Goal: Task Accomplishment & Management: Manage account settings

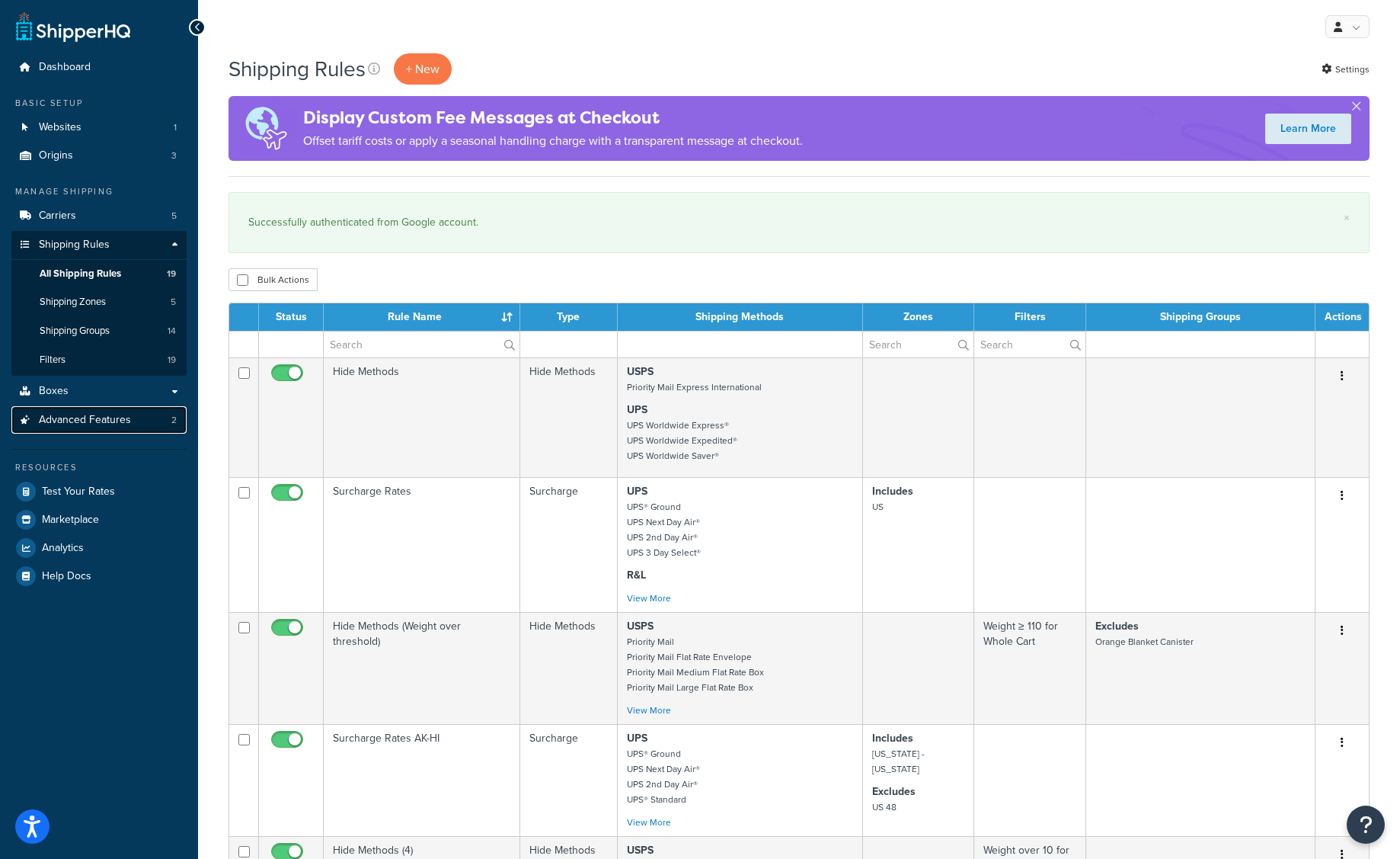
click at [63, 418] on span "Advanced Features" at bounding box center [84, 420] width 92 height 13
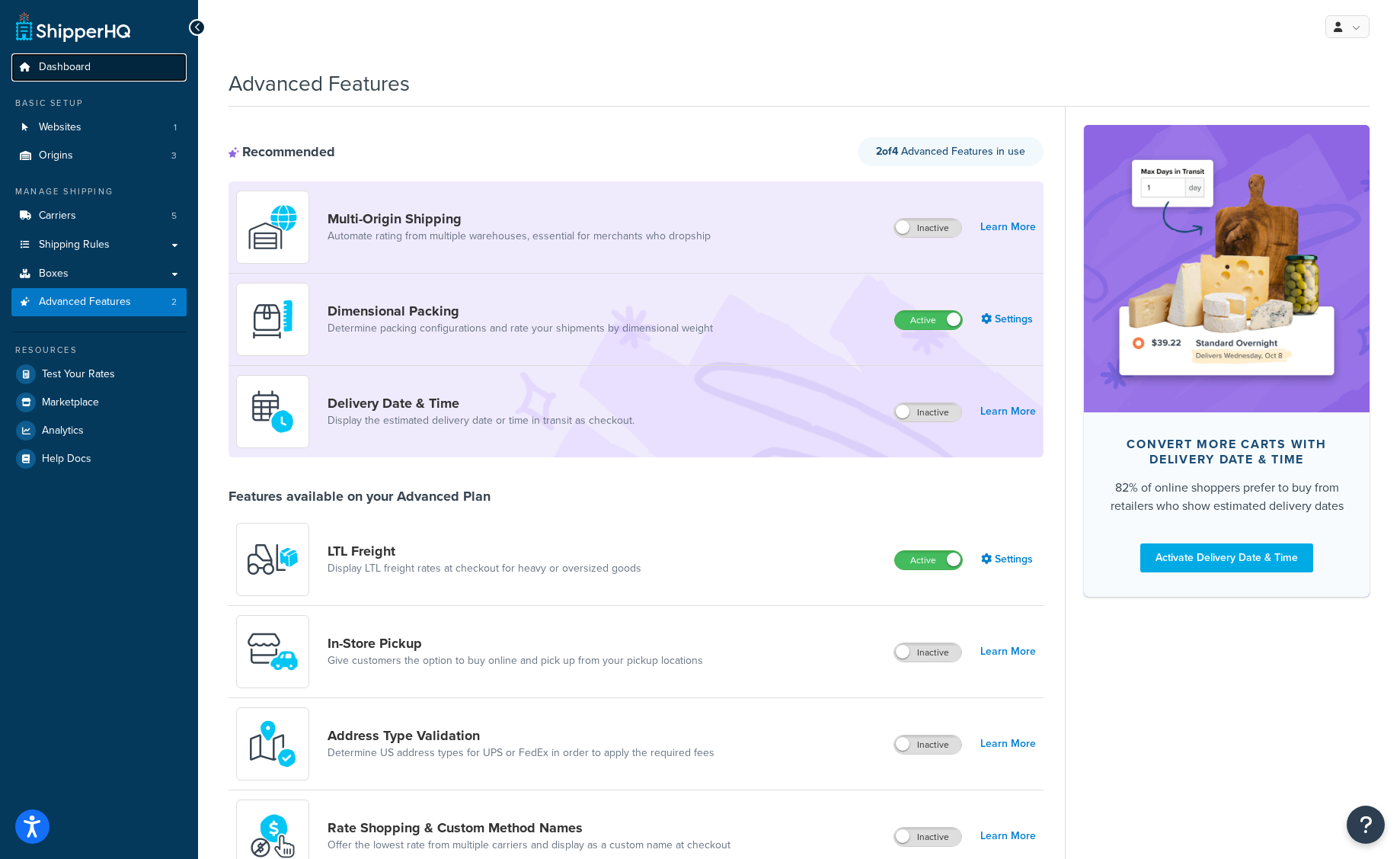
click at [64, 64] on span "Dashboard" at bounding box center [65, 67] width 52 height 13
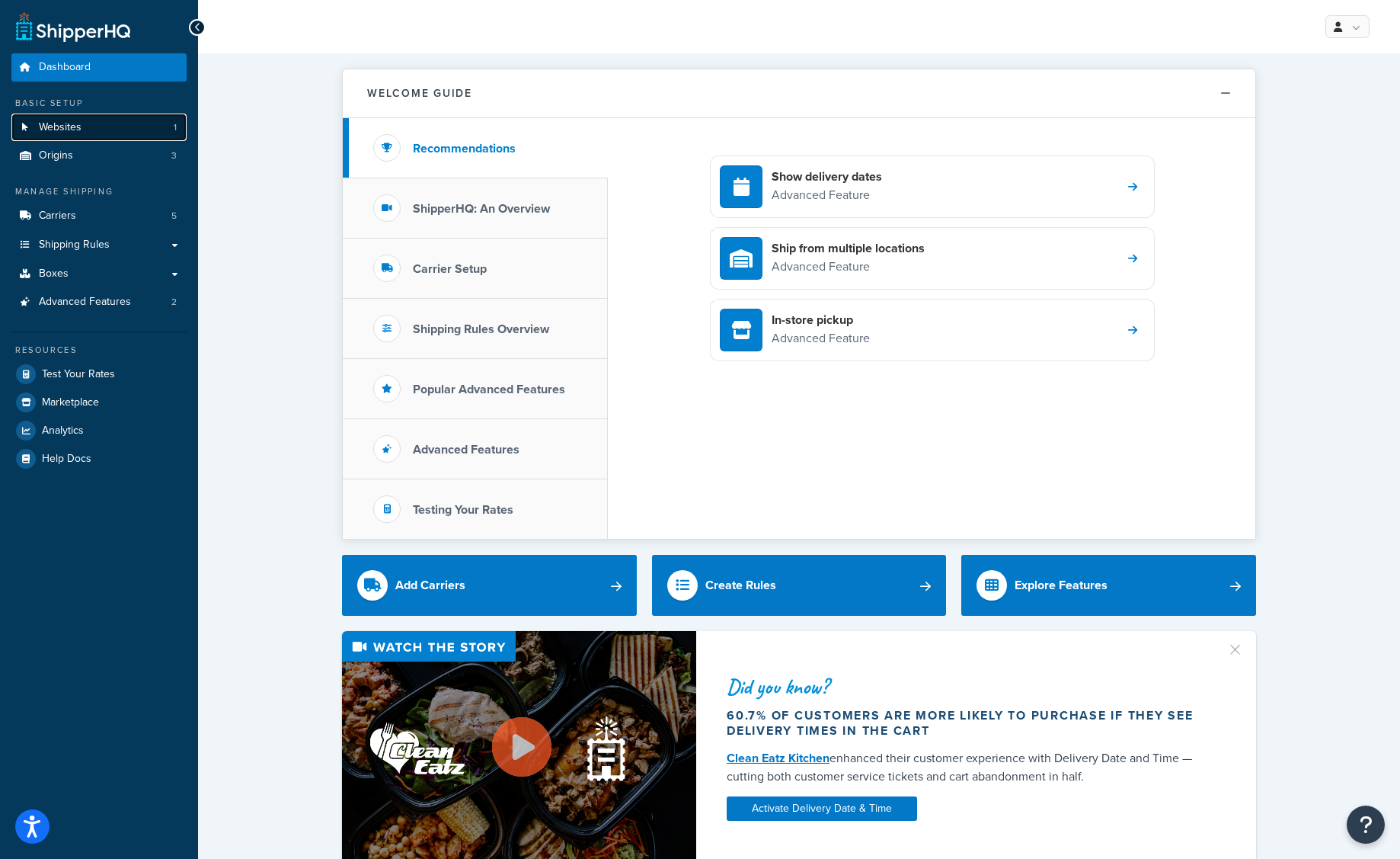
click at [68, 125] on span "Websites" at bounding box center [60, 127] width 43 height 13
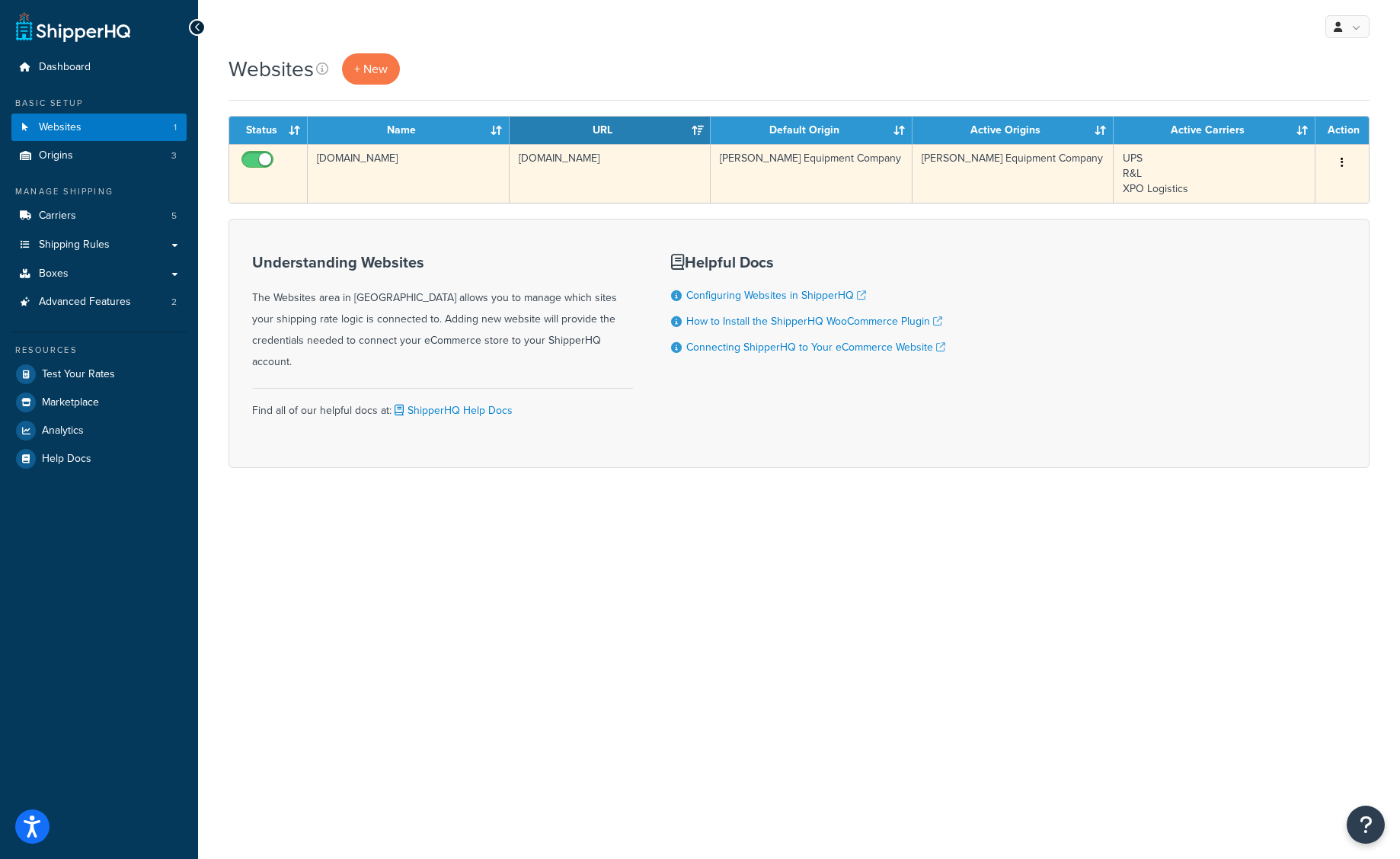
click at [403, 167] on td "www.tallmanequipment.com" at bounding box center [409, 173] width 202 height 59
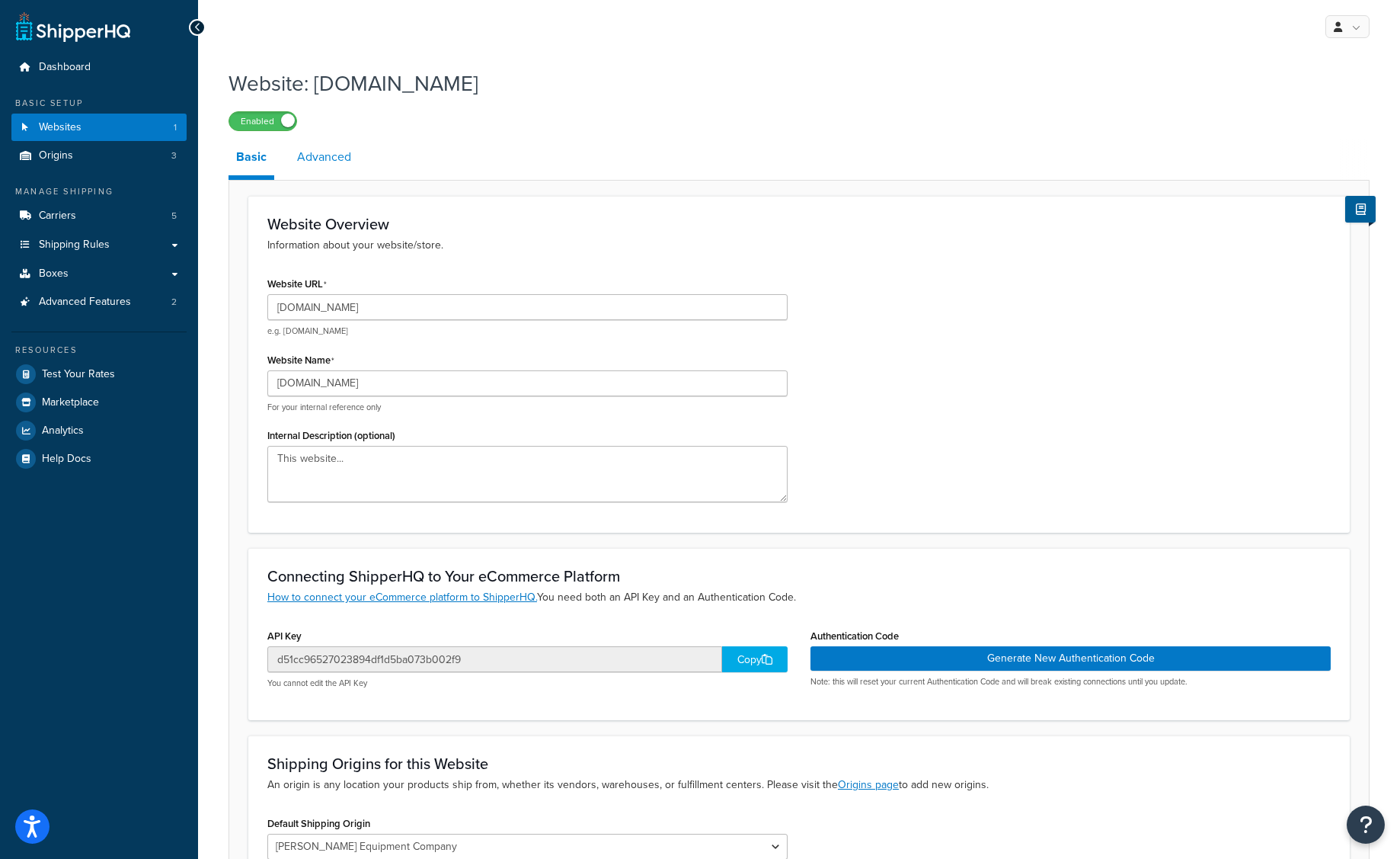
click at [324, 163] on link "Advanced" at bounding box center [324, 157] width 69 height 36
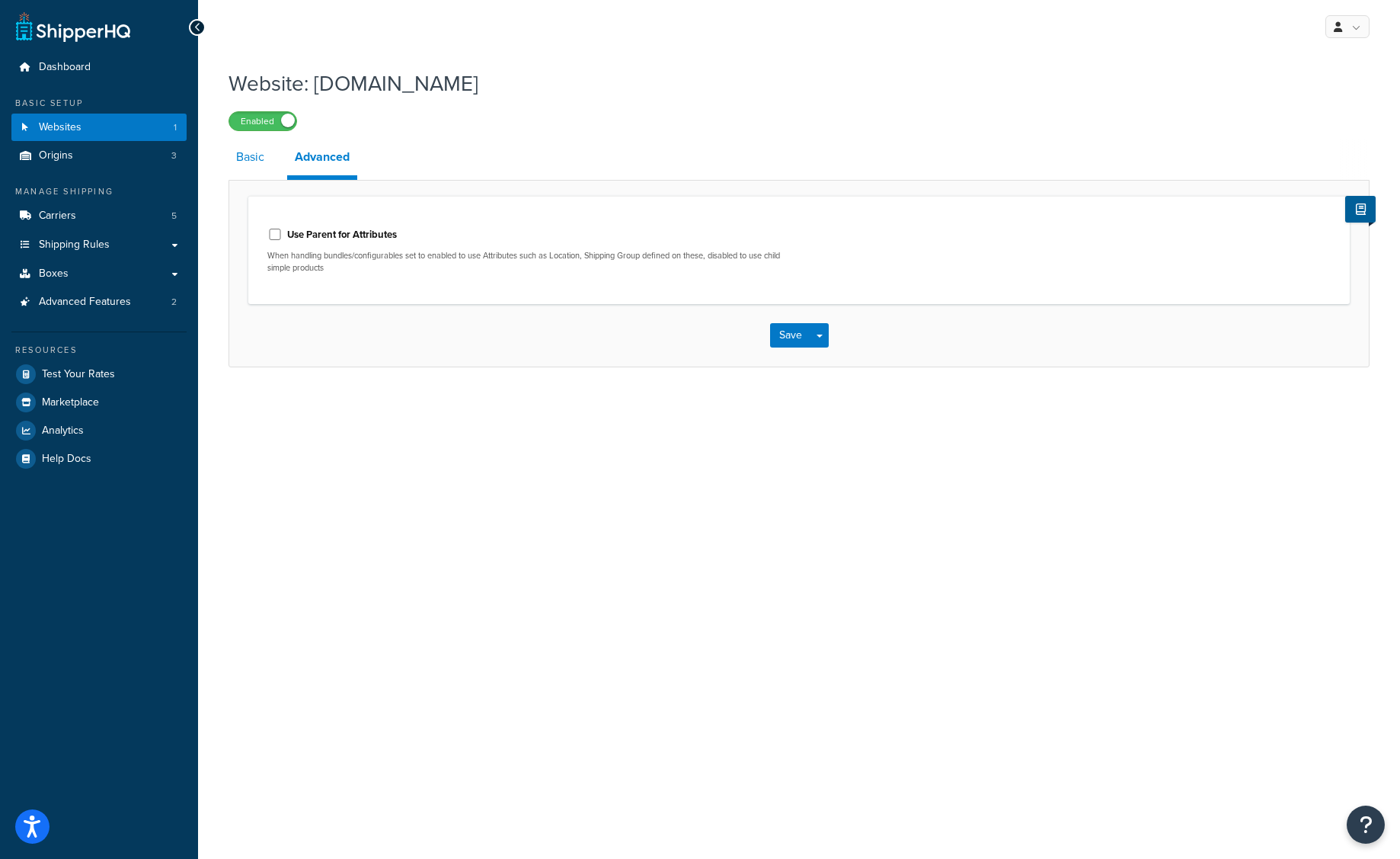
click at [247, 161] on link "Basic" at bounding box center [251, 157] width 44 height 36
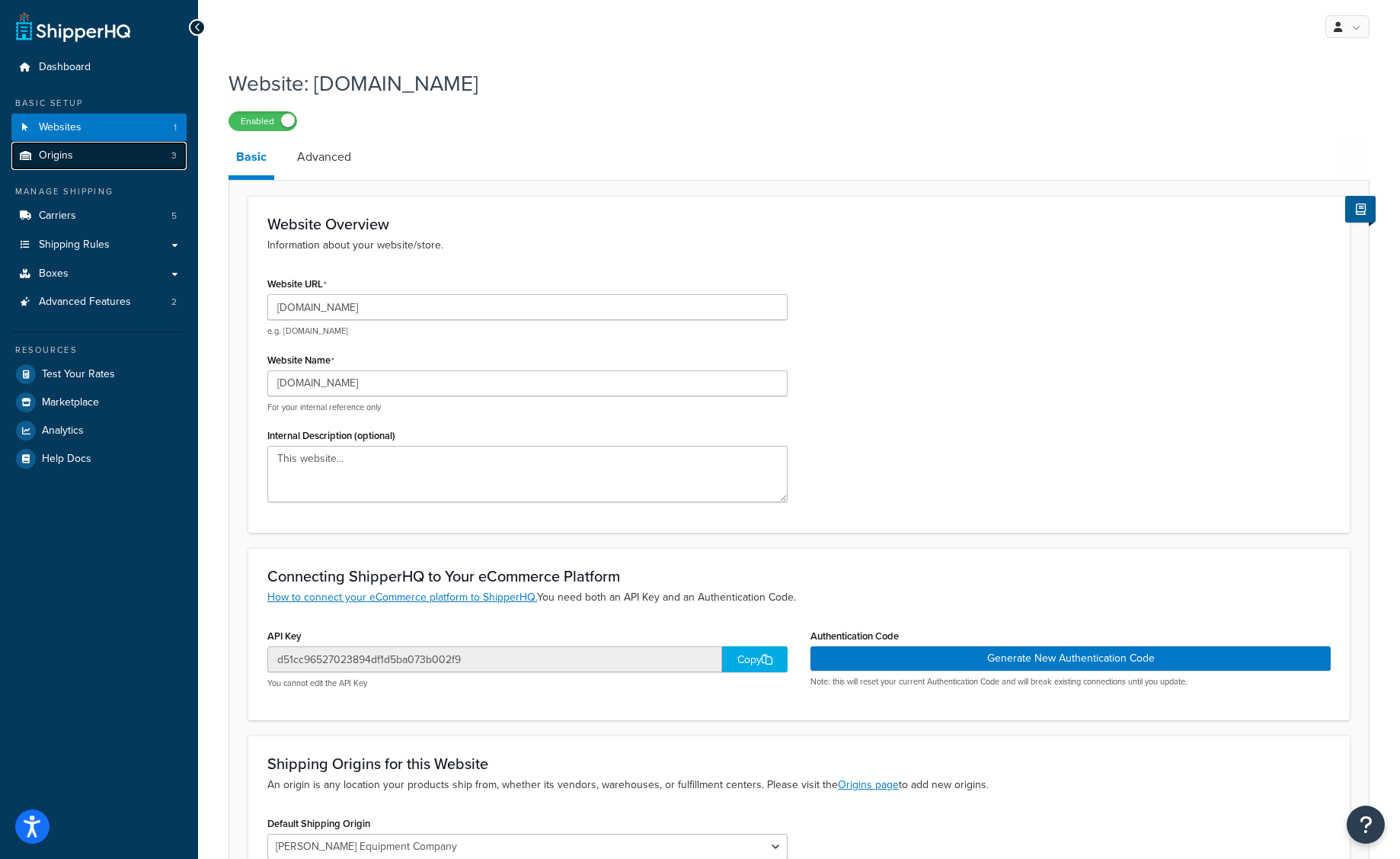
click at [106, 151] on link "Origins 3" at bounding box center [99, 155] width 175 height 28
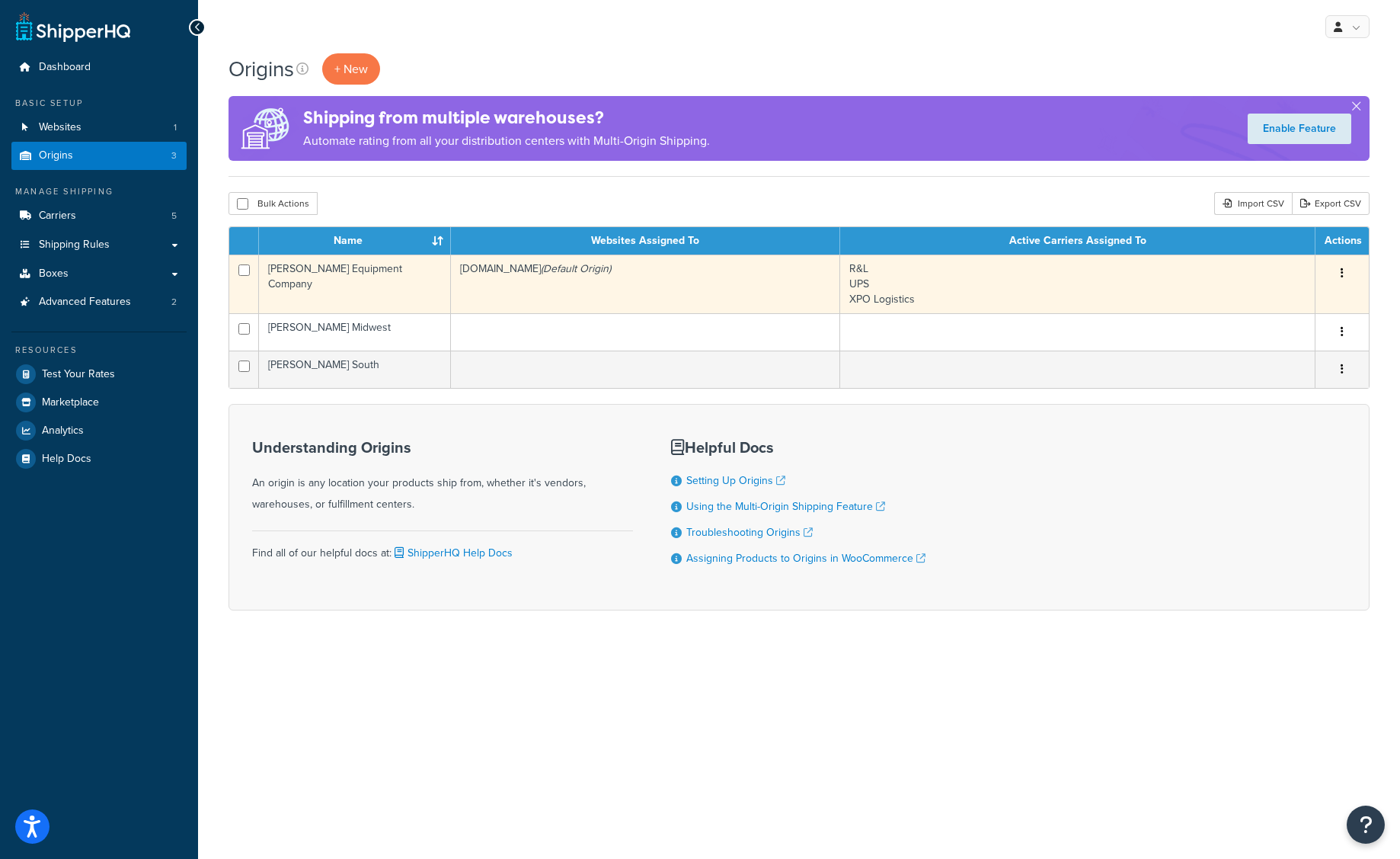
click at [372, 295] on td "[PERSON_NAME] Equipment Company" at bounding box center [354, 284] width 192 height 59
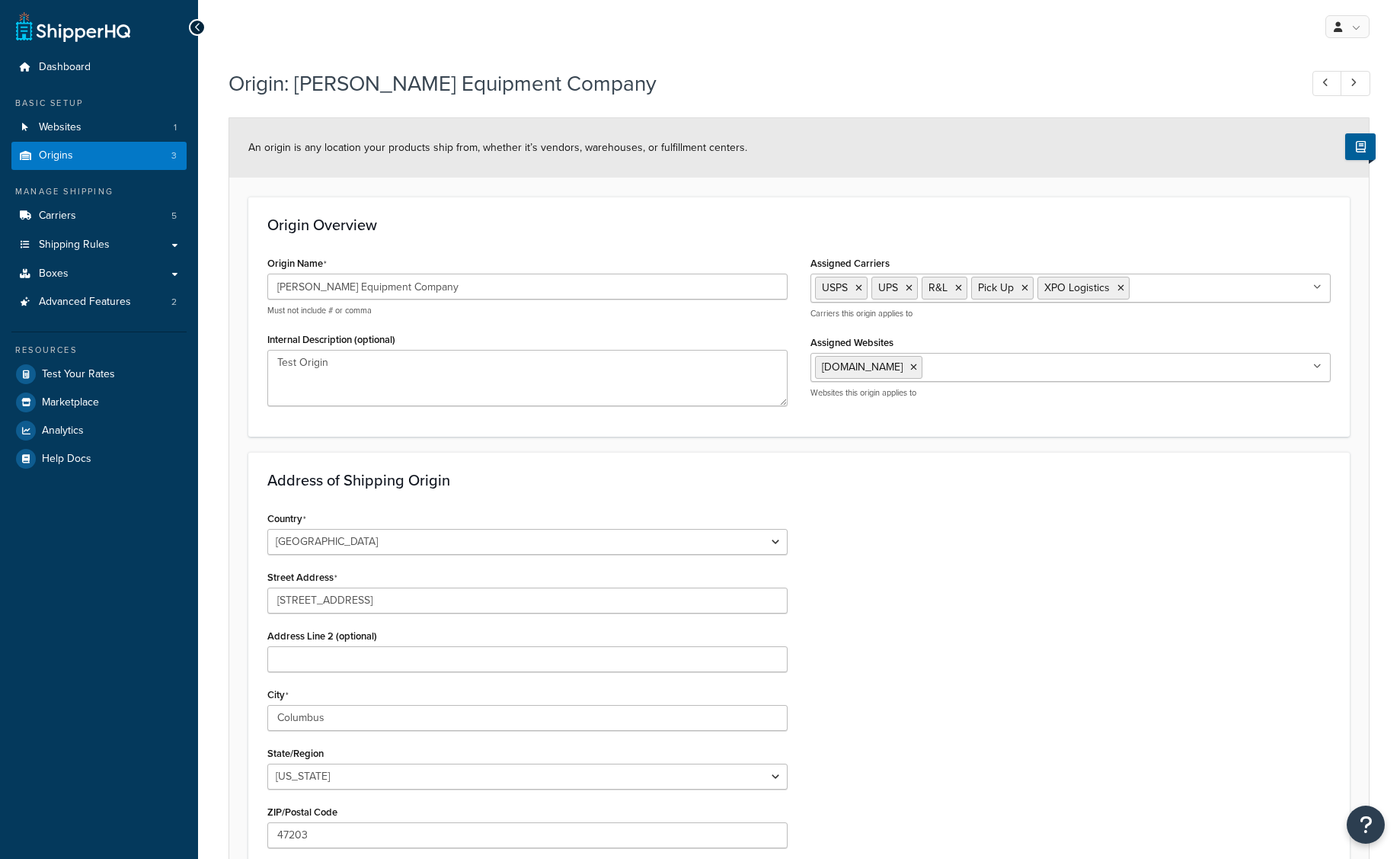
select select "14"
click at [79, 217] on link "Carriers 5" at bounding box center [99, 215] width 175 height 28
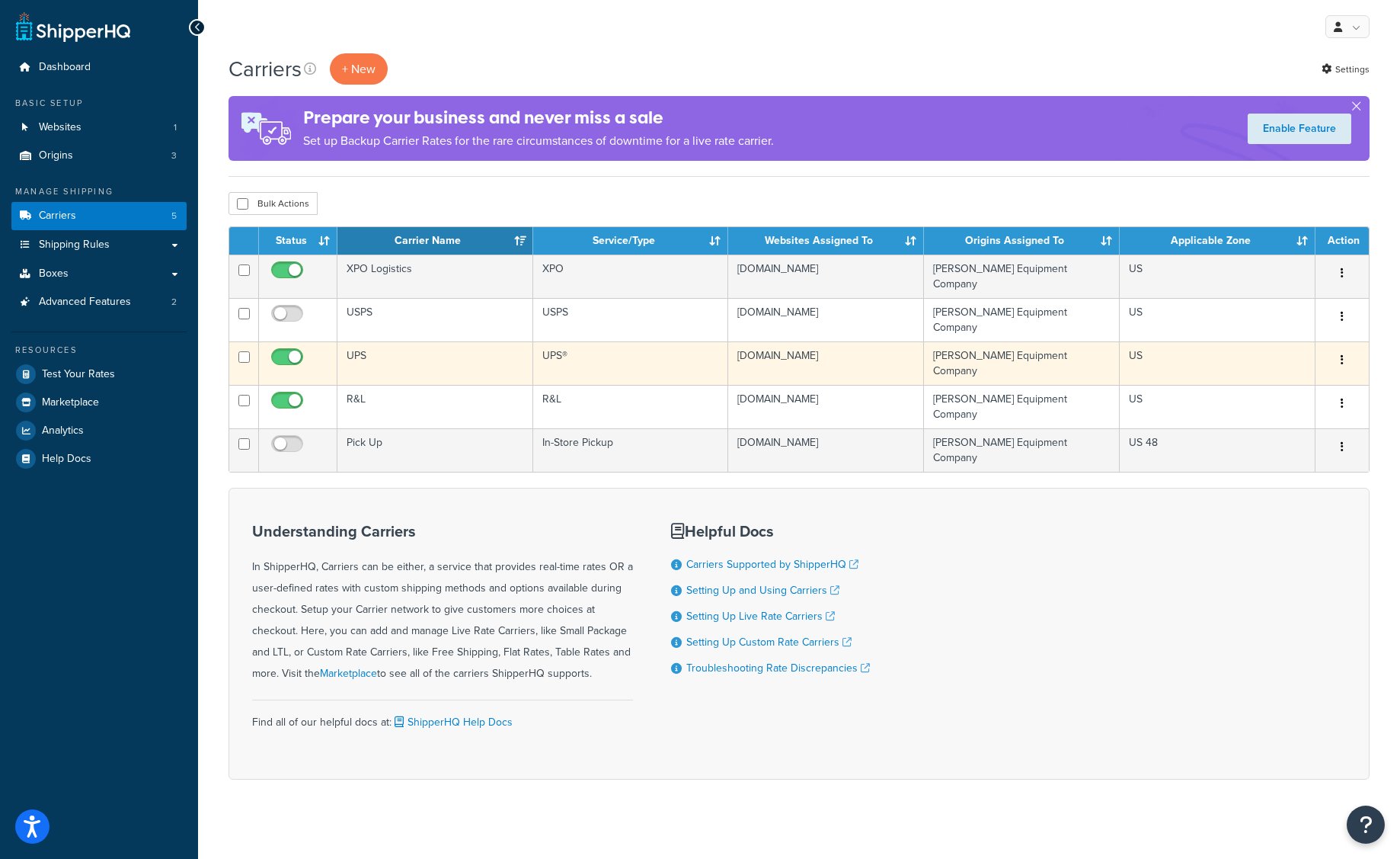
click at [422, 346] on td "UPS" at bounding box center [435, 364] width 196 height 44
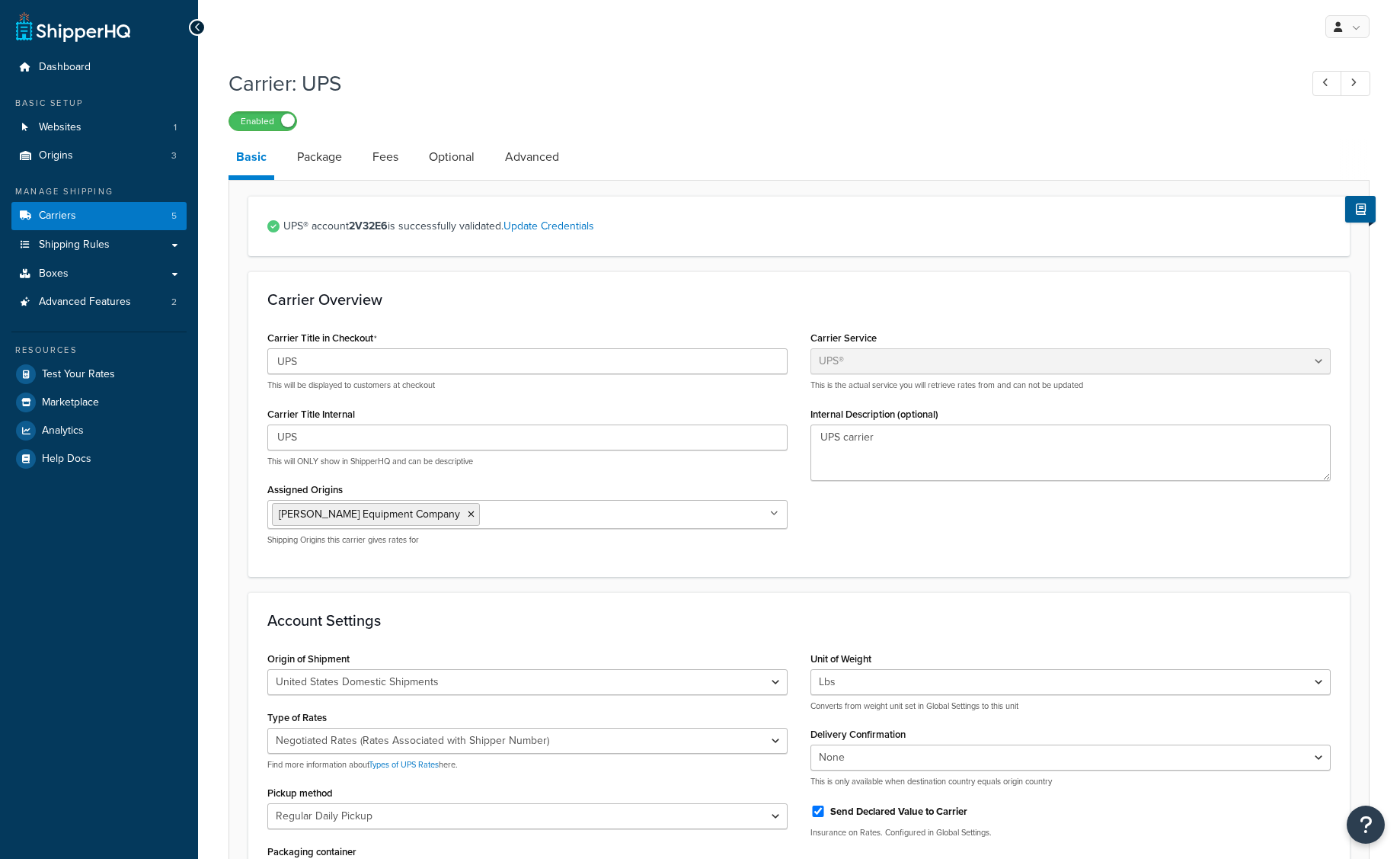
select select "ups"
click at [462, 162] on link "Optional" at bounding box center [452, 157] width 61 height 36
select select "business"
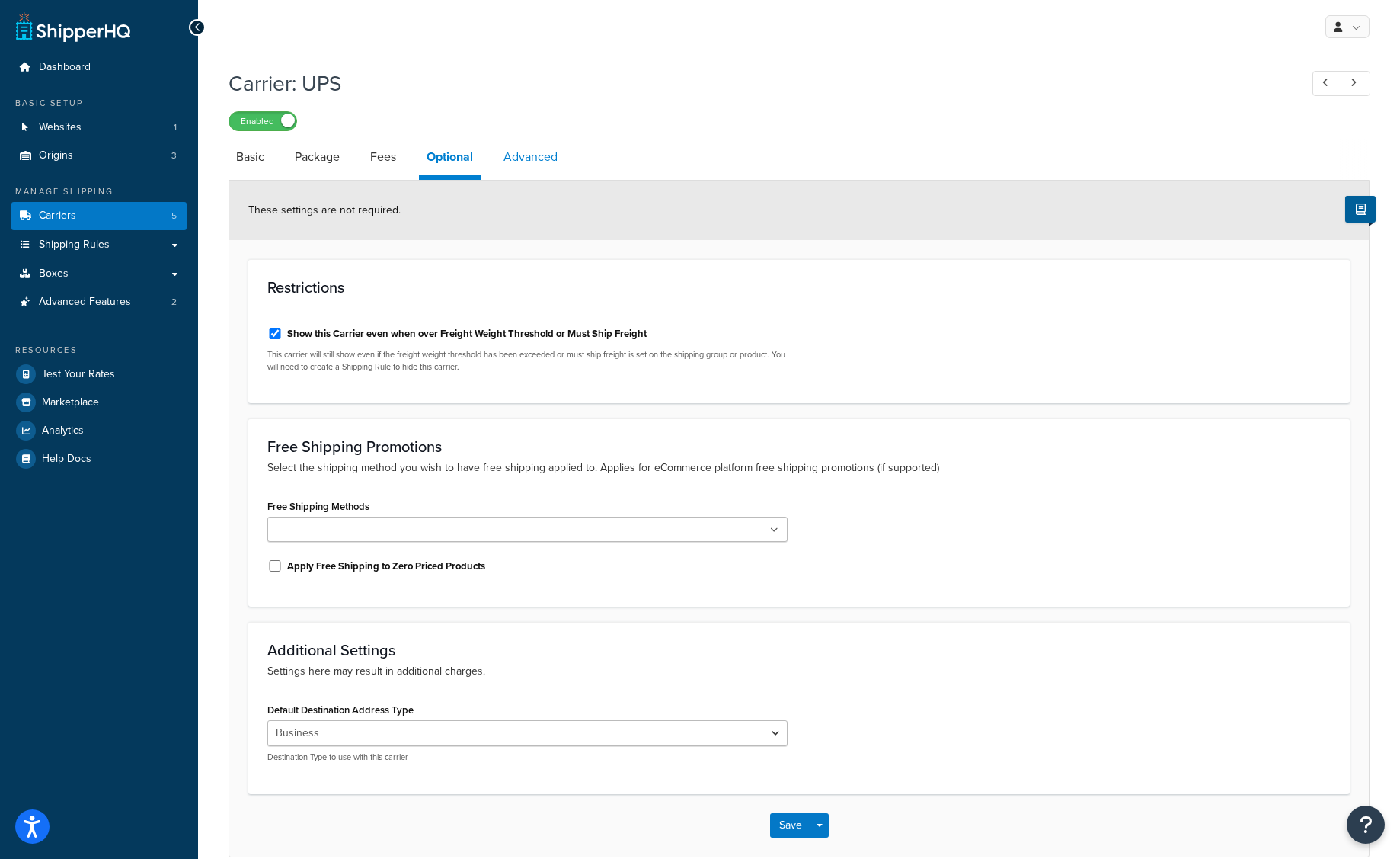
click at [549, 149] on link "Advanced" at bounding box center [531, 157] width 69 height 36
select select "false"
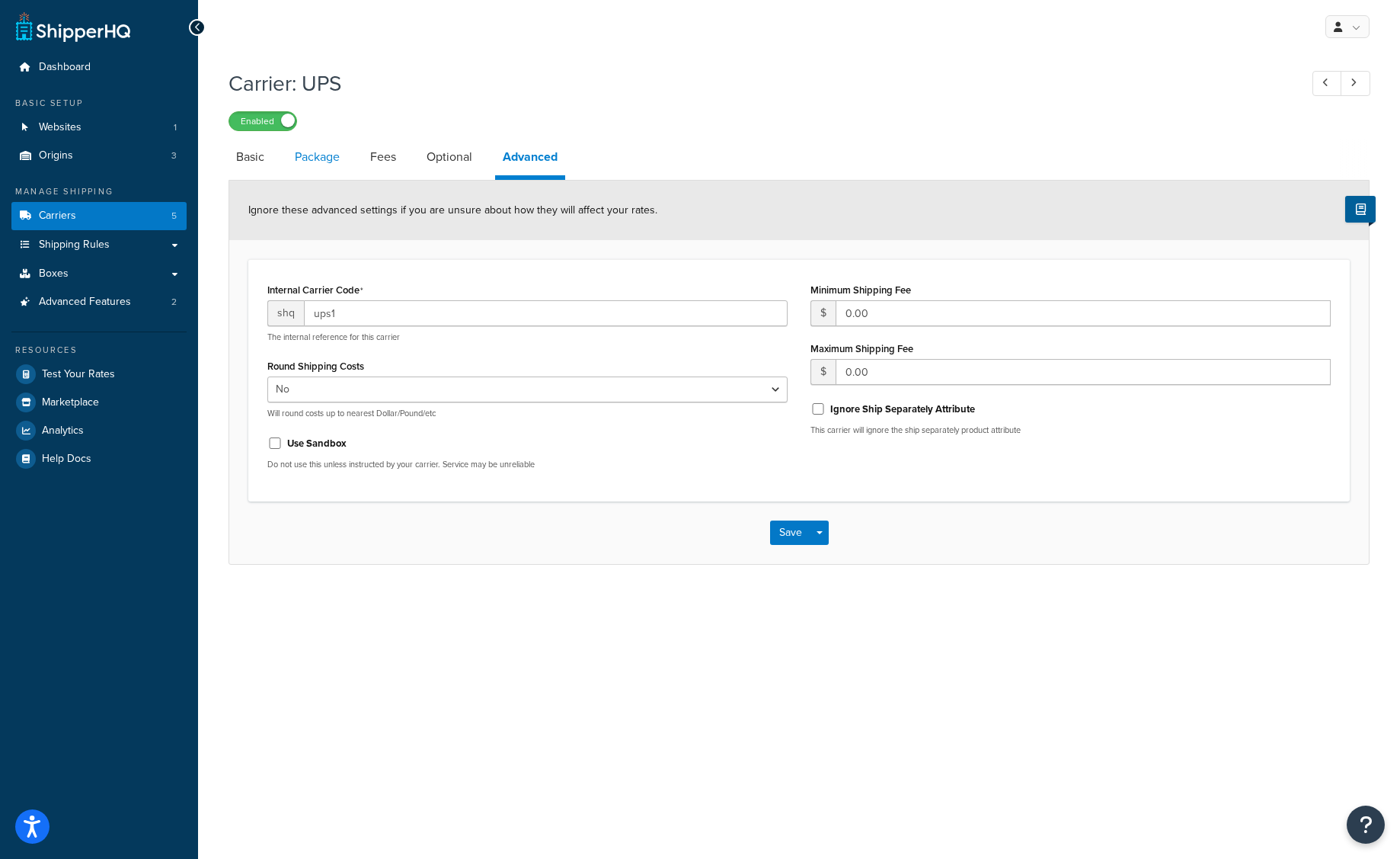
click at [320, 160] on link "Package" at bounding box center [317, 157] width 60 height 36
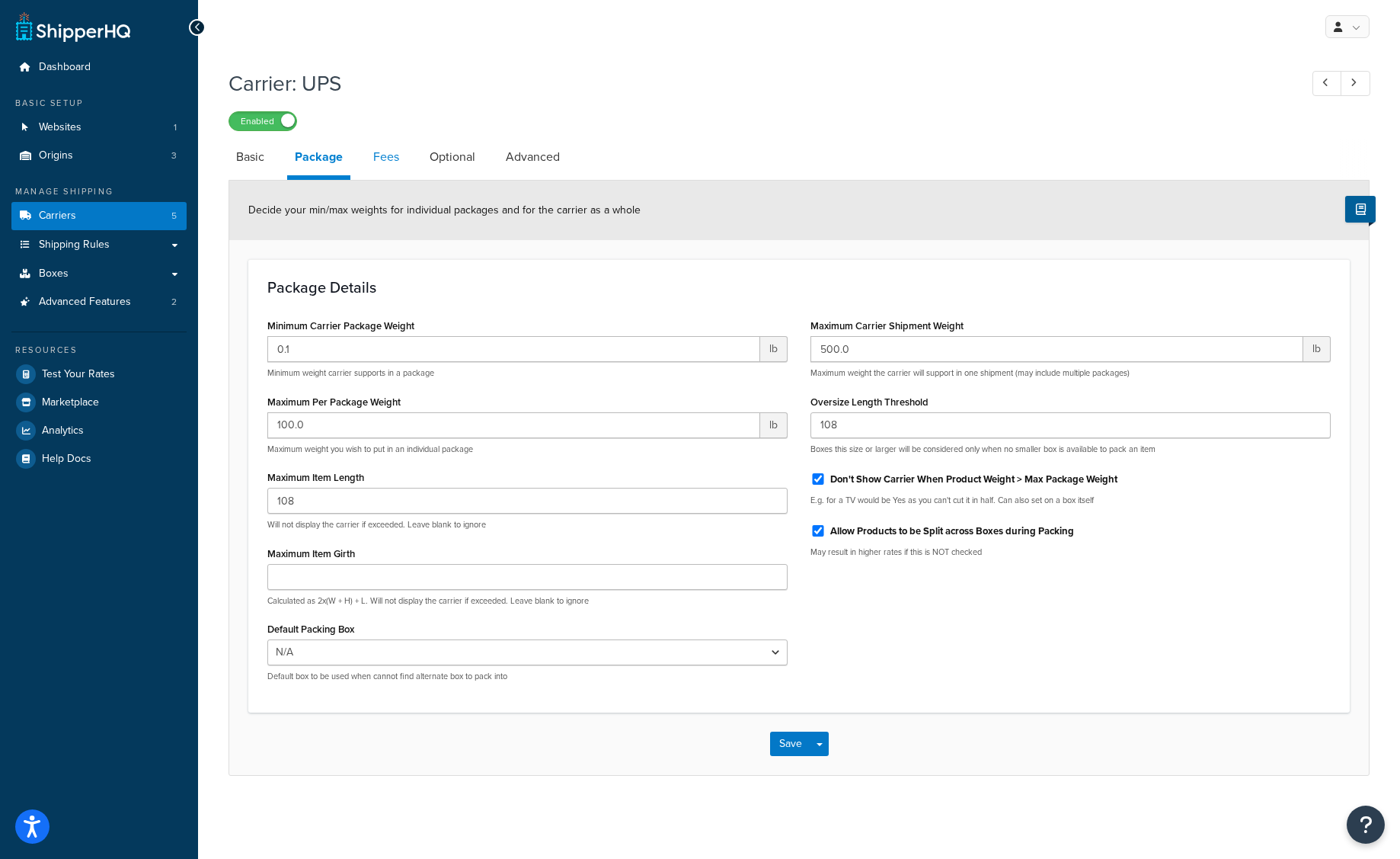
click at [397, 154] on link "Fees" at bounding box center [386, 157] width 41 height 36
select select "AFTER"
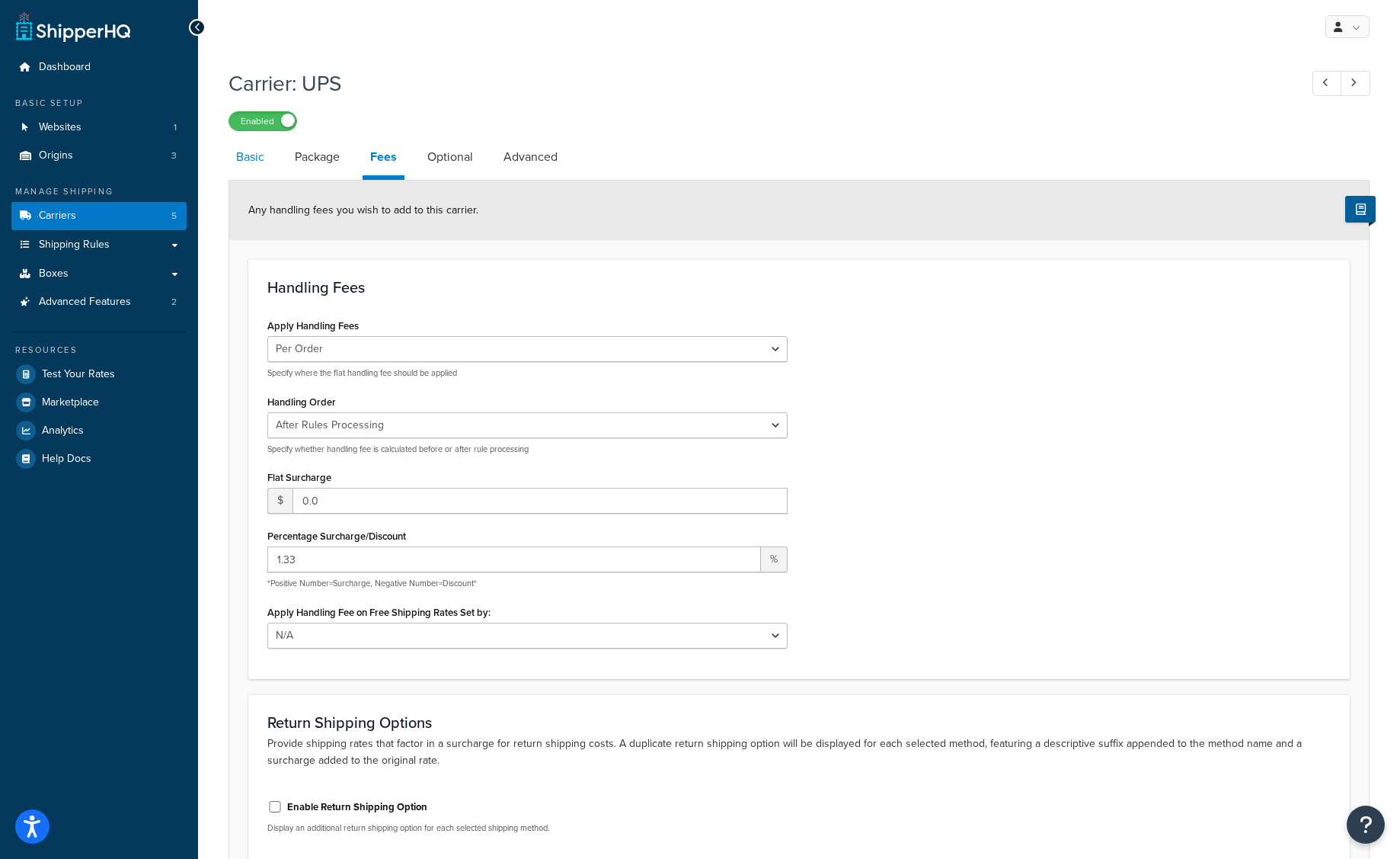
click at [239, 165] on link "Basic" at bounding box center [251, 157] width 44 height 36
select select "ups"
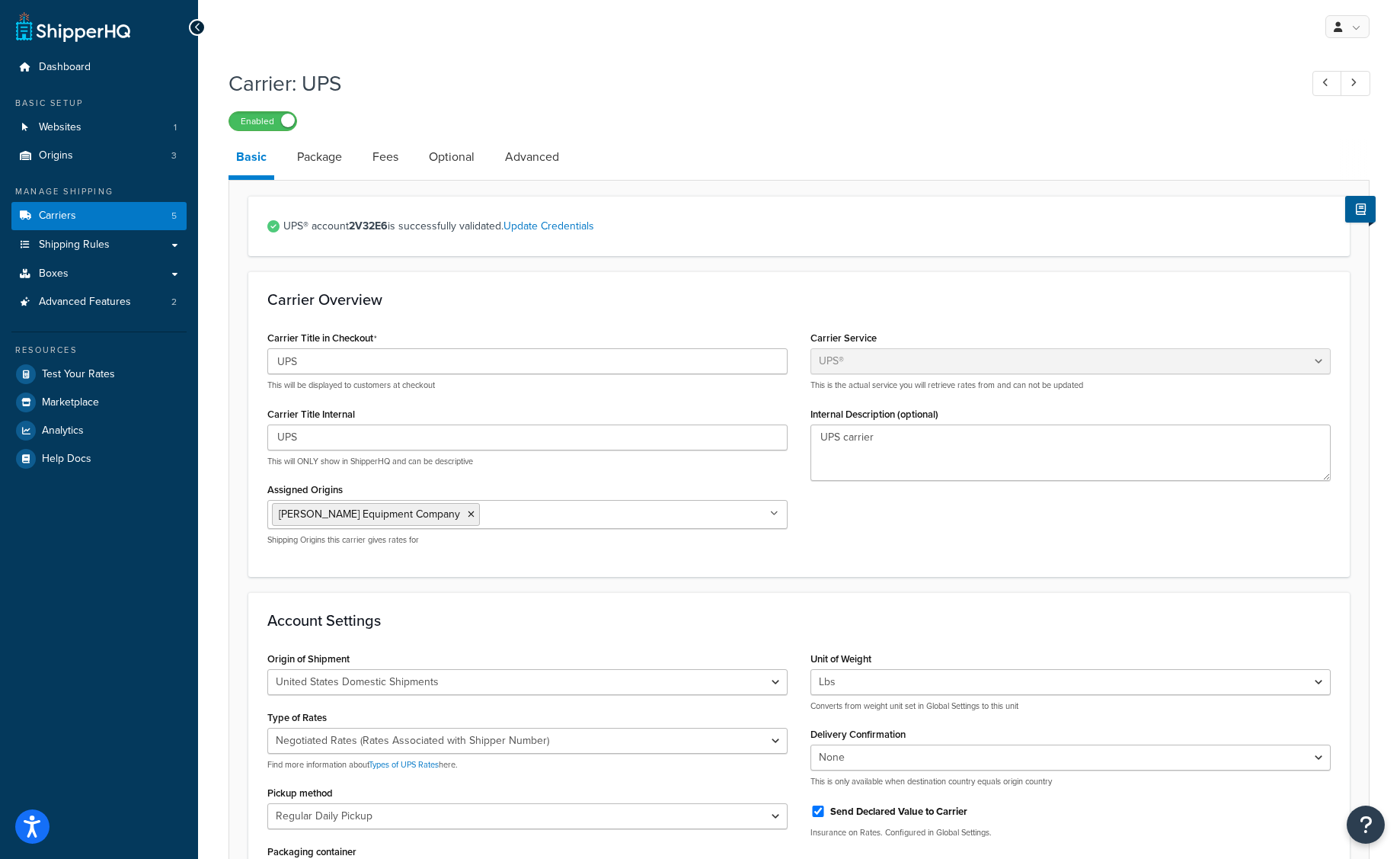
click at [93, 317] on ul "Dashboard Basic Setup Websites 1 Origins 3 Manage Shipping Carriers 5 Shipping …" at bounding box center [99, 263] width 175 height 419
click at [87, 307] on span "Advanced Features" at bounding box center [84, 302] width 92 height 13
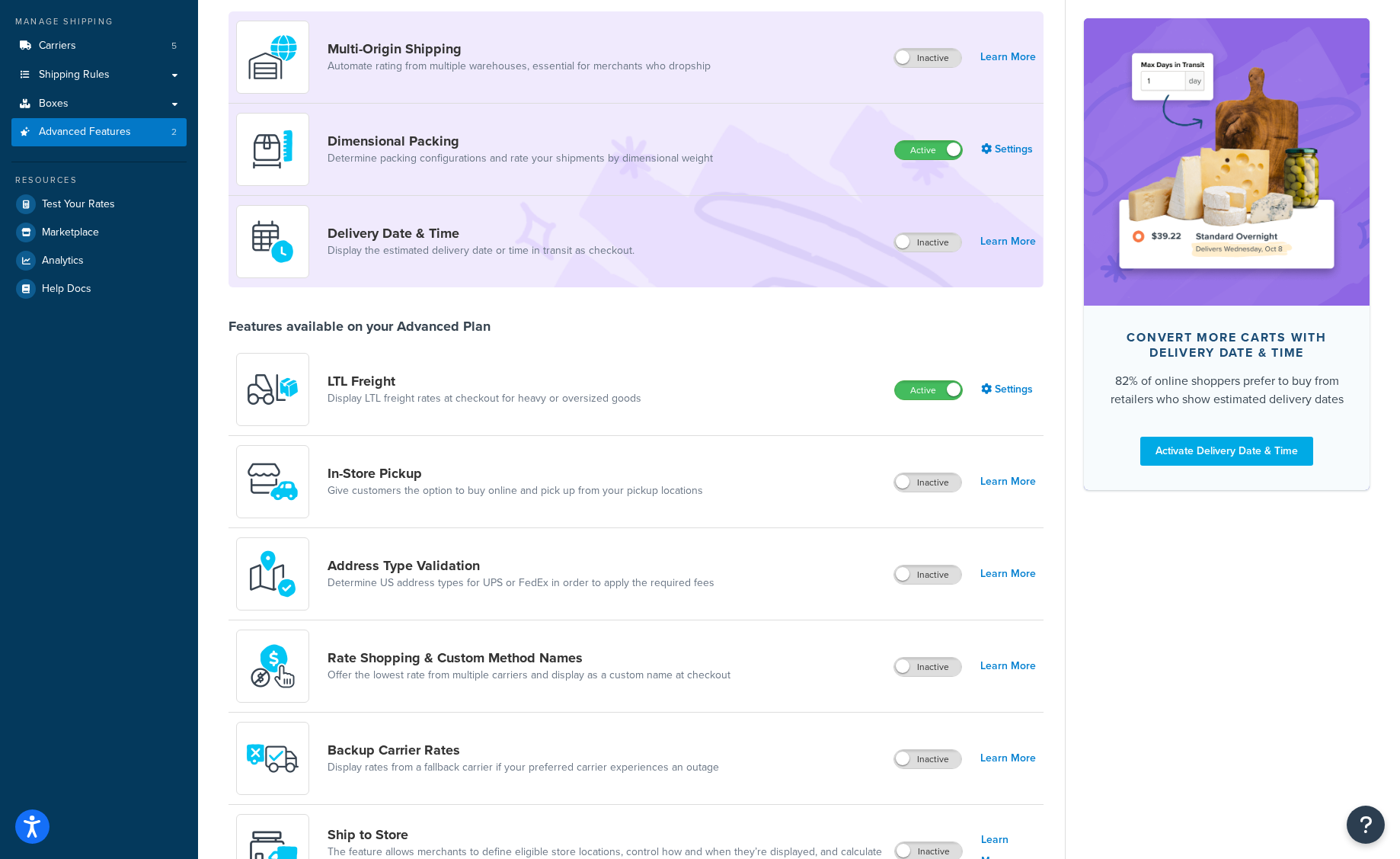
scroll to position [299, 0]
